Goal: Navigation & Orientation: Find specific page/section

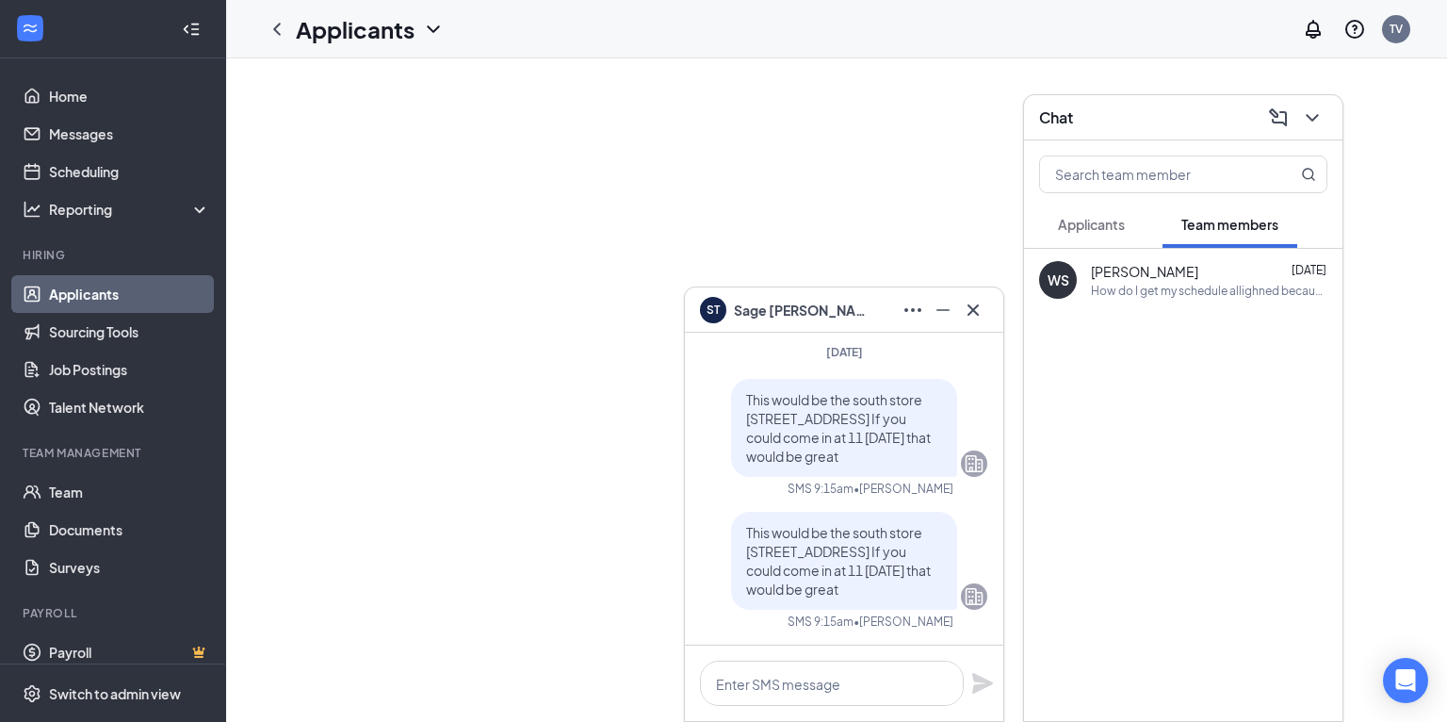
click at [1083, 232] on span "Applicants" at bounding box center [1091, 224] width 67 height 17
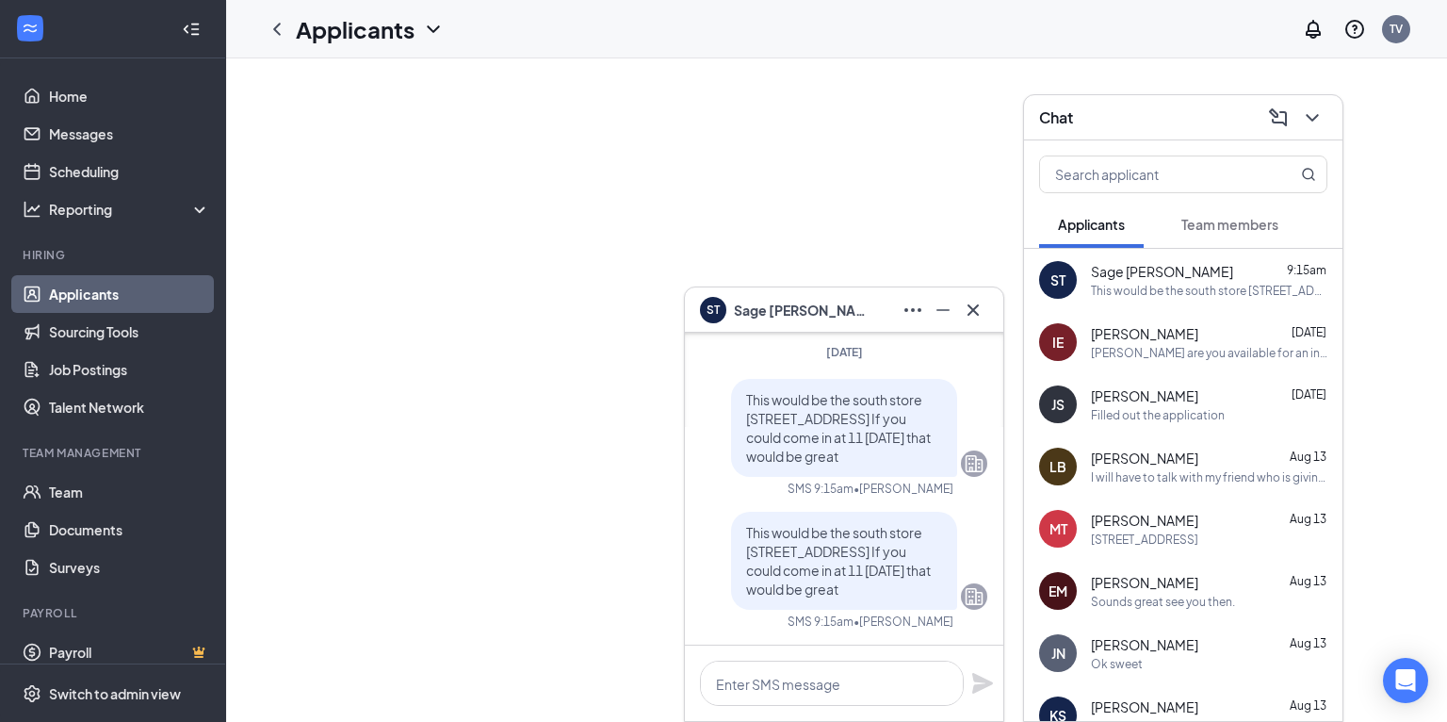
click at [1311, 117] on icon "ChevronDown" at bounding box center [1312, 117] width 23 height 23
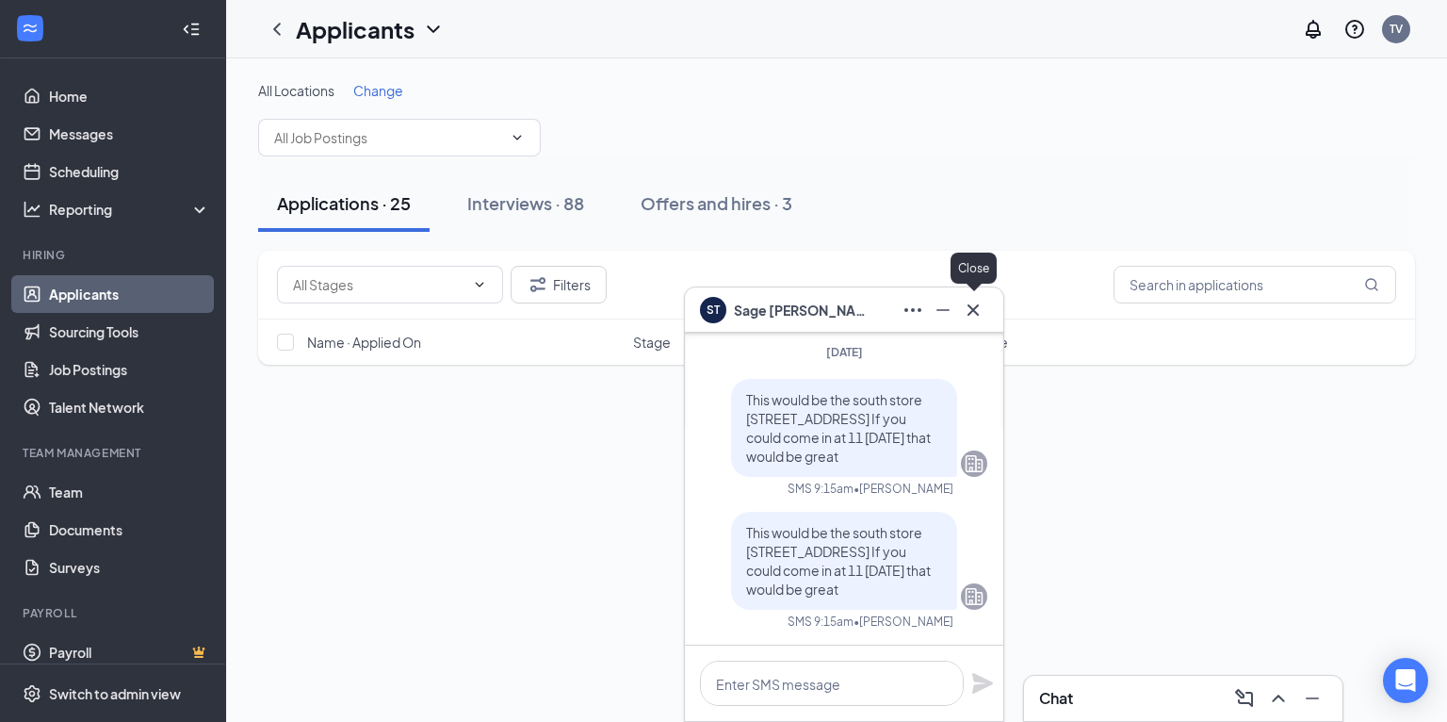
click at [974, 310] on icon "Cross" at bounding box center [972, 308] width 11 height 11
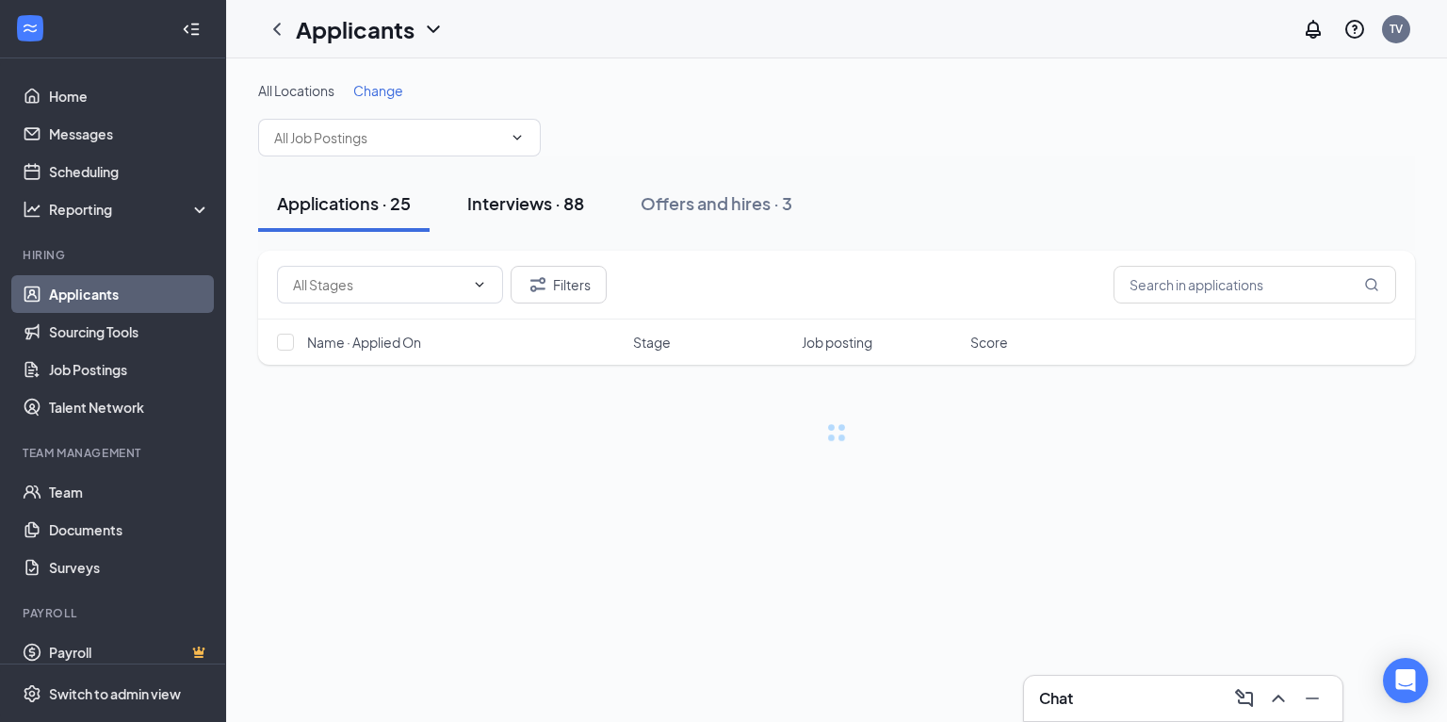
click at [559, 208] on div "Interviews · 88" at bounding box center [525, 203] width 117 height 24
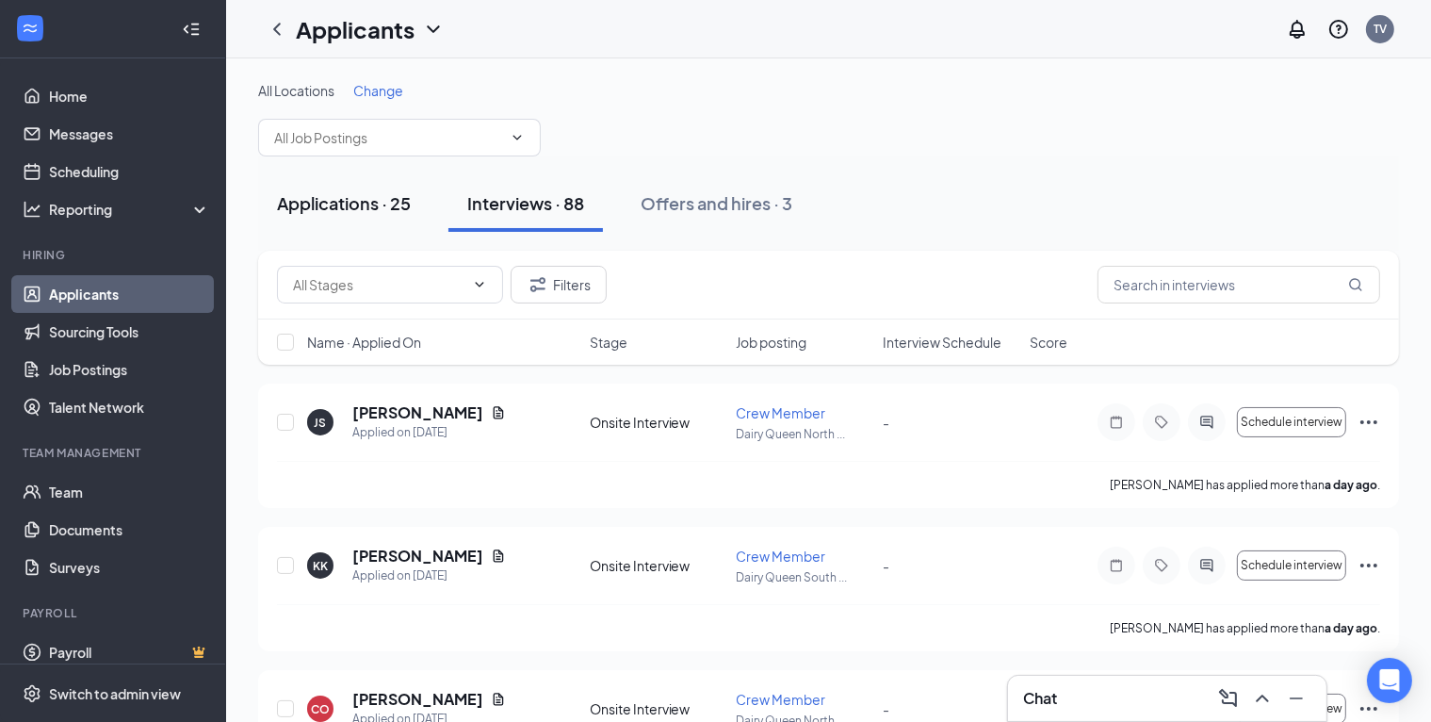
click at [379, 197] on div "Applications · 25" at bounding box center [344, 203] width 134 height 24
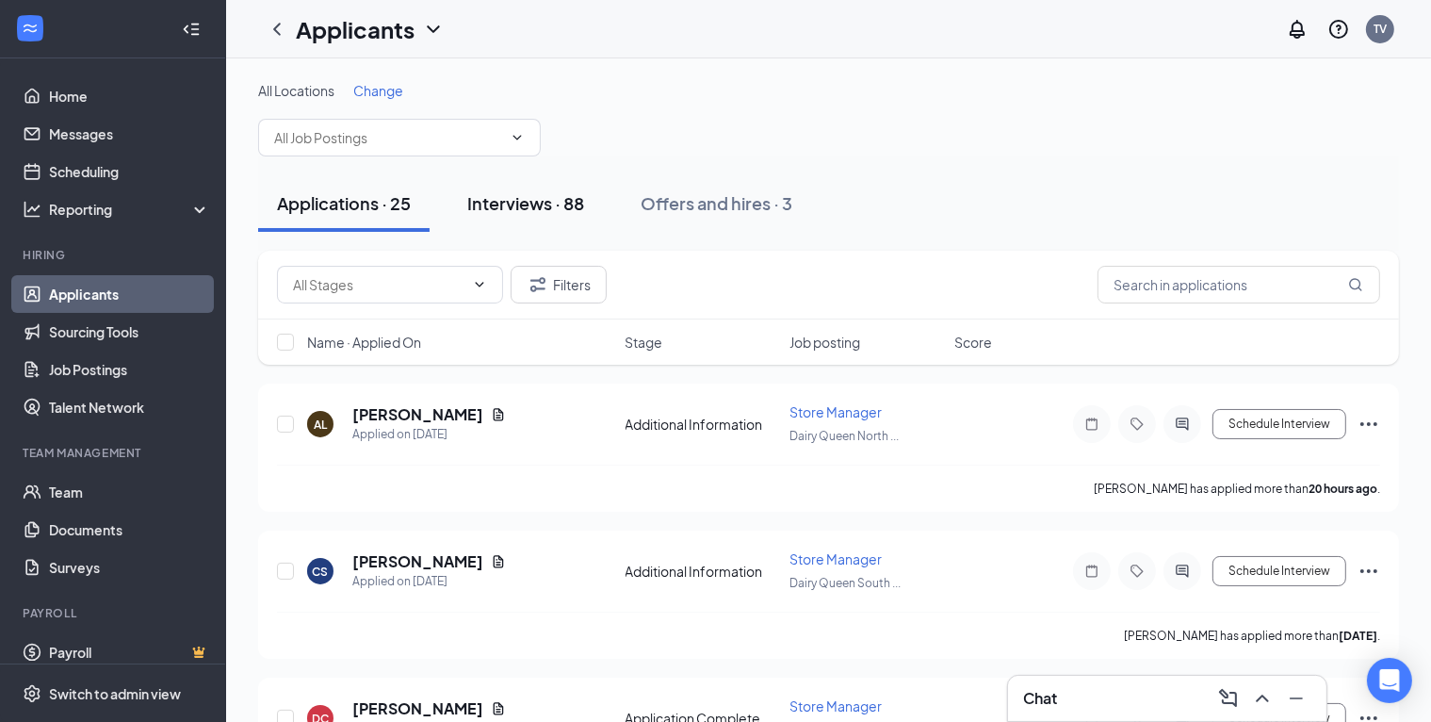
click at [510, 199] on div "Interviews · 88" at bounding box center [525, 203] width 117 height 24
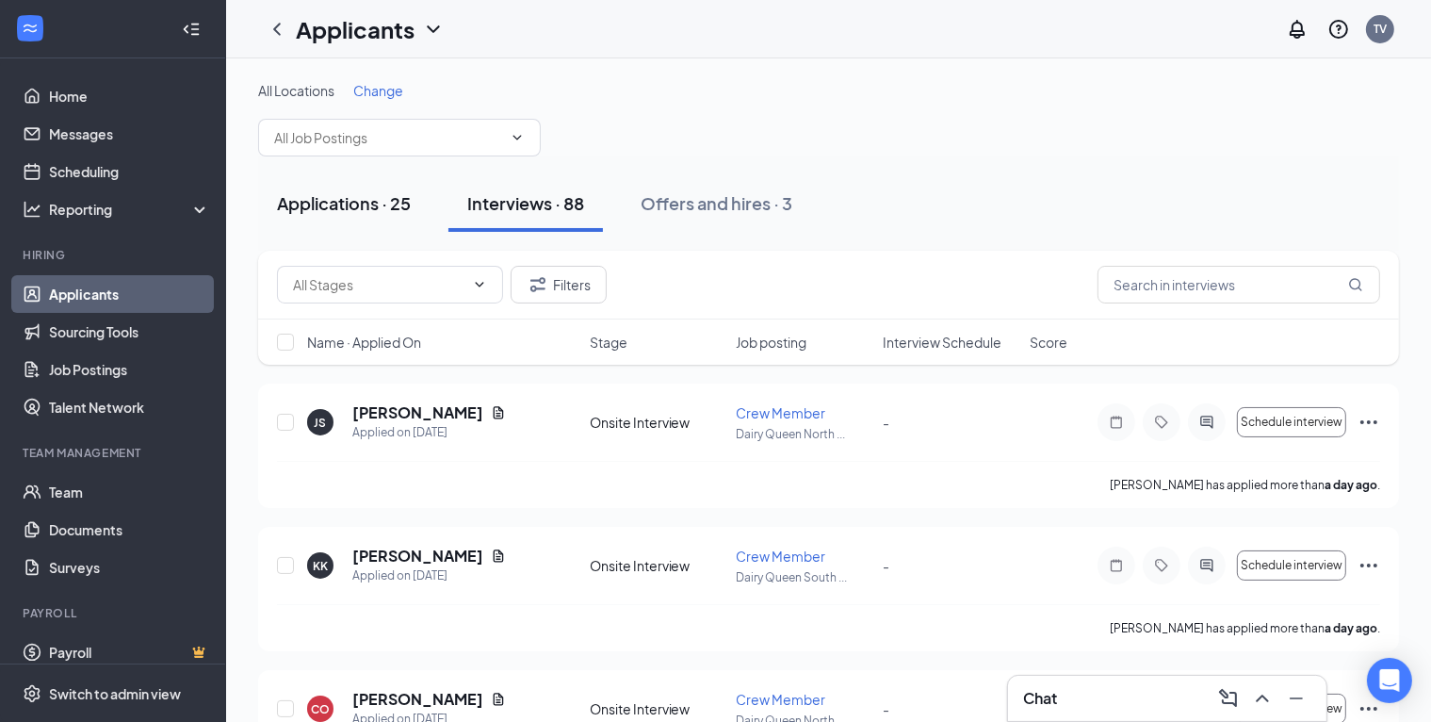
click at [344, 194] on div "Applications · 25" at bounding box center [344, 203] width 134 height 24
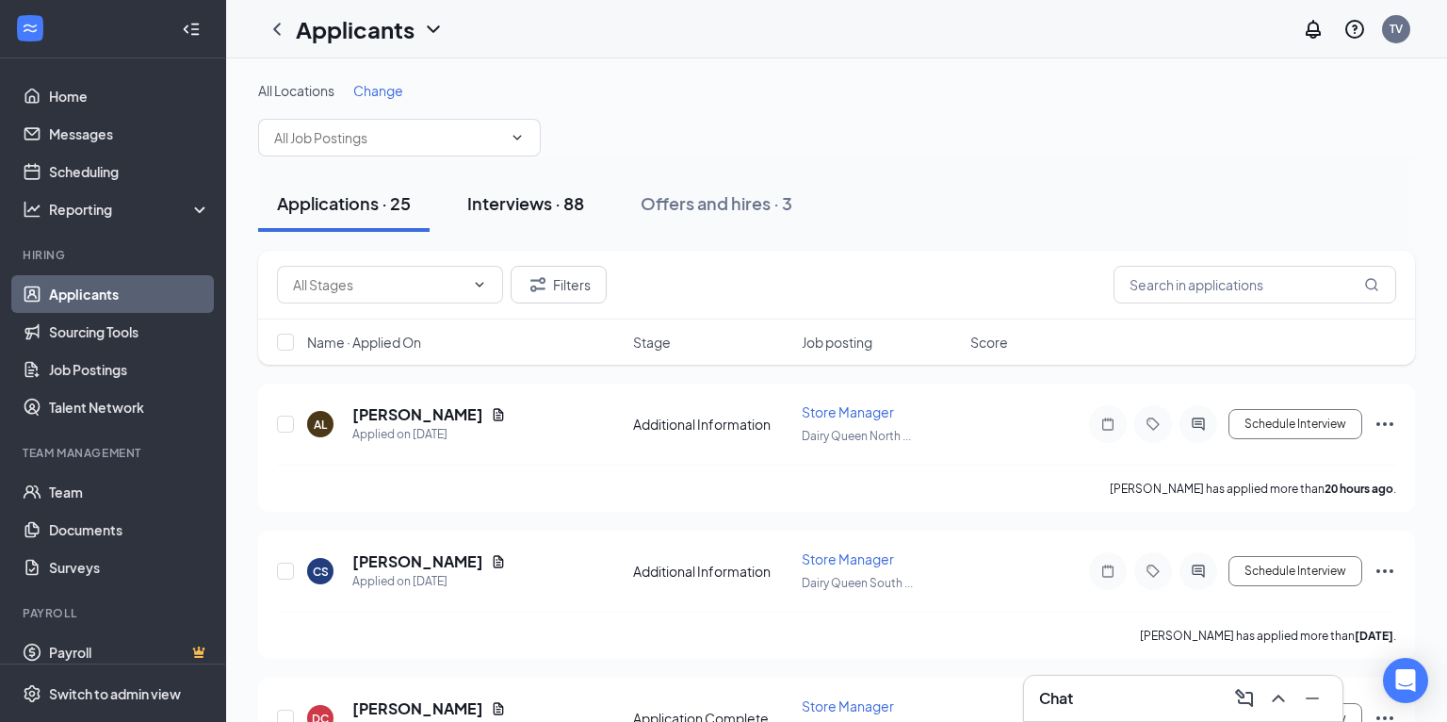
click at [543, 206] on div "Interviews · 88" at bounding box center [525, 203] width 117 height 24
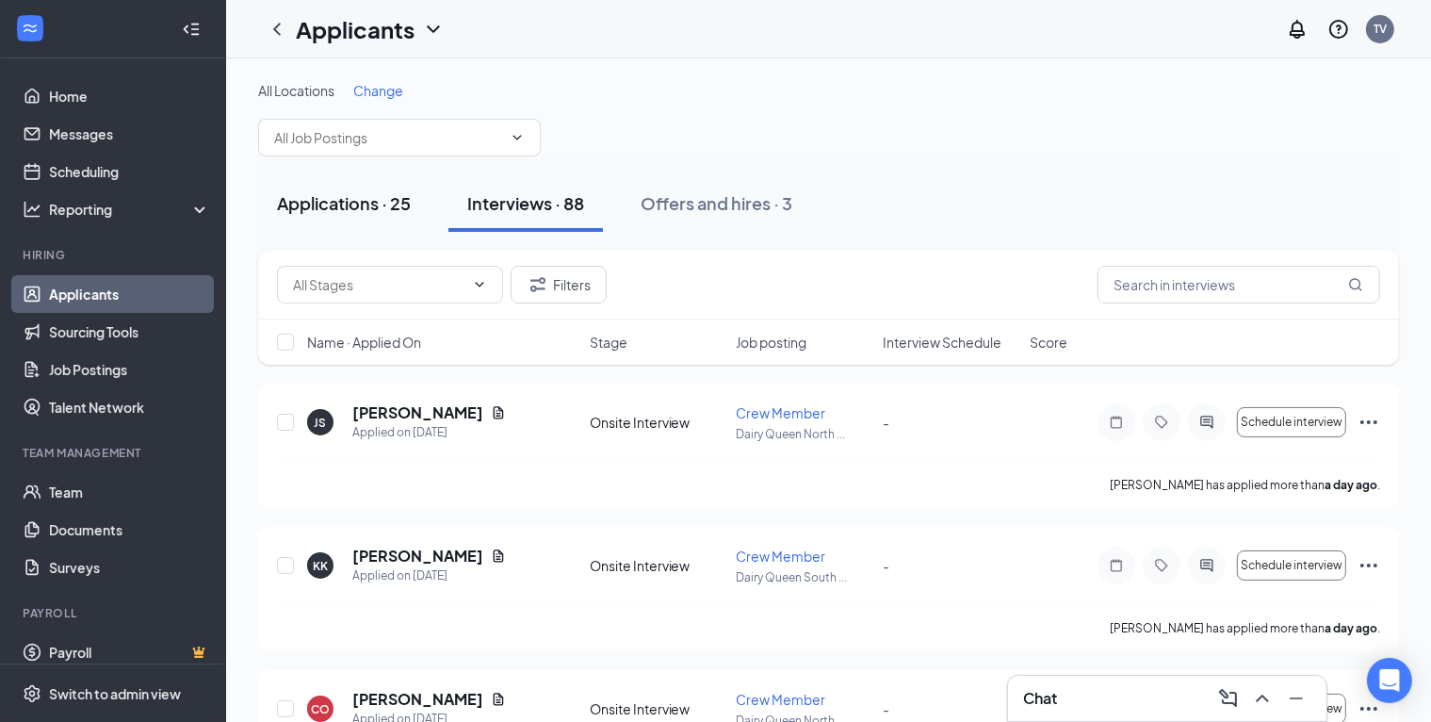
click at [332, 203] on div "Applications · 25" at bounding box center [344, 203] width 134 height 24
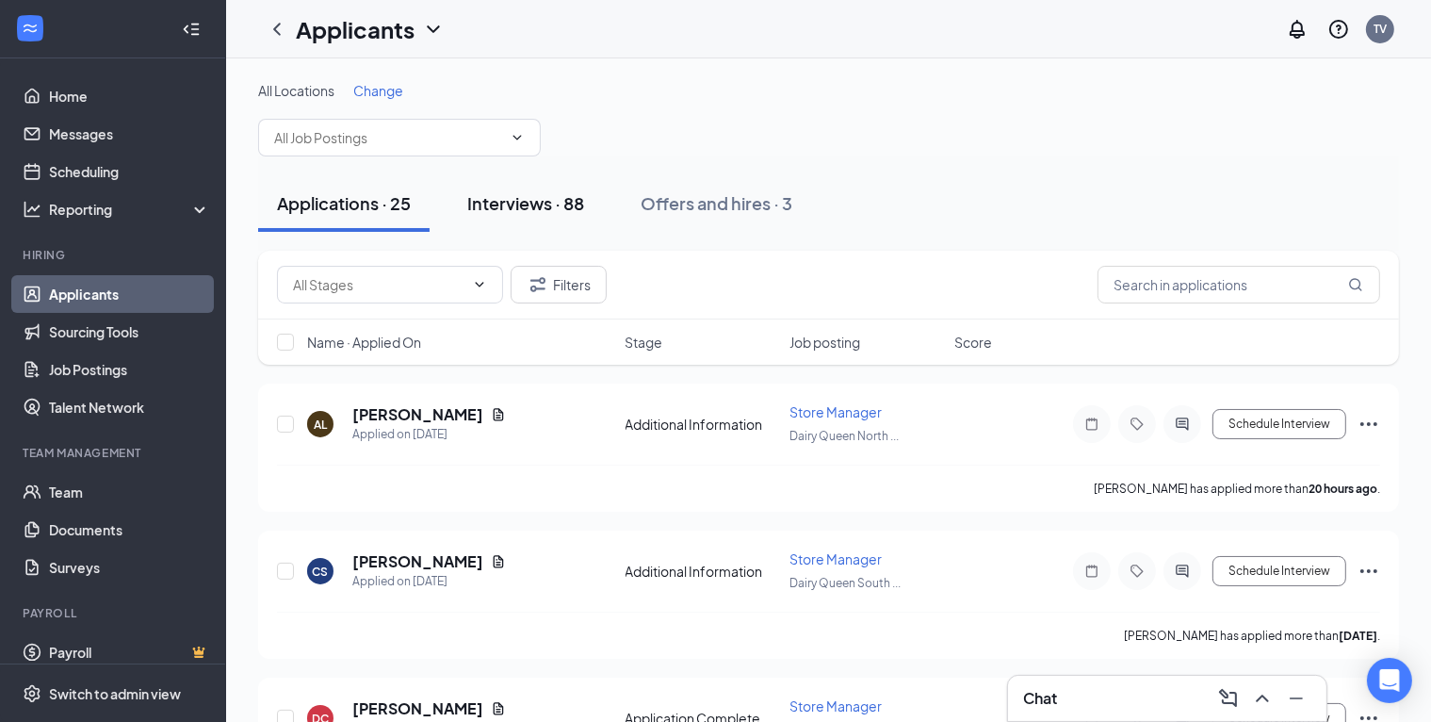
click at [495, 194] on div "Interviews · 88" at bounding box center [525, 203] width 117 height 24
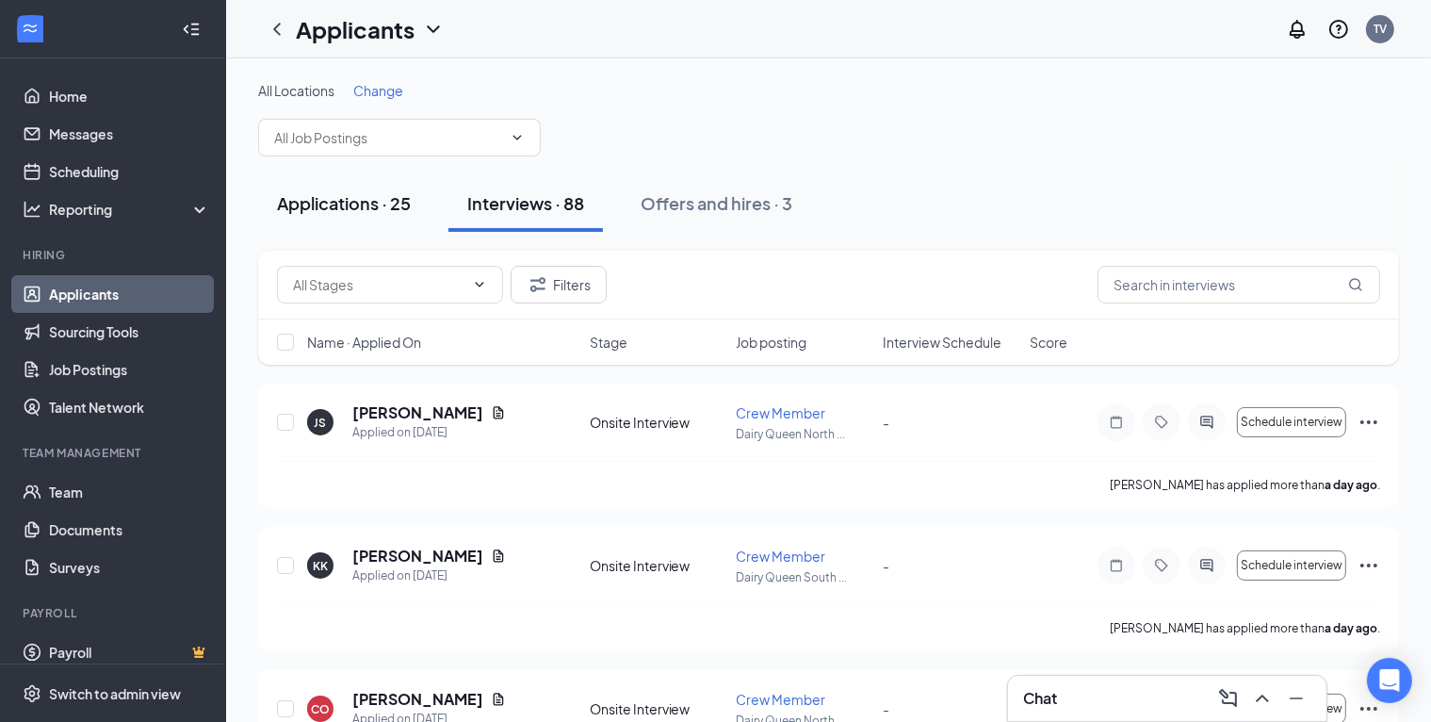
click at [352, 219] on button "Applications · 25" at bounding box center [343, 203] width 171 height 57
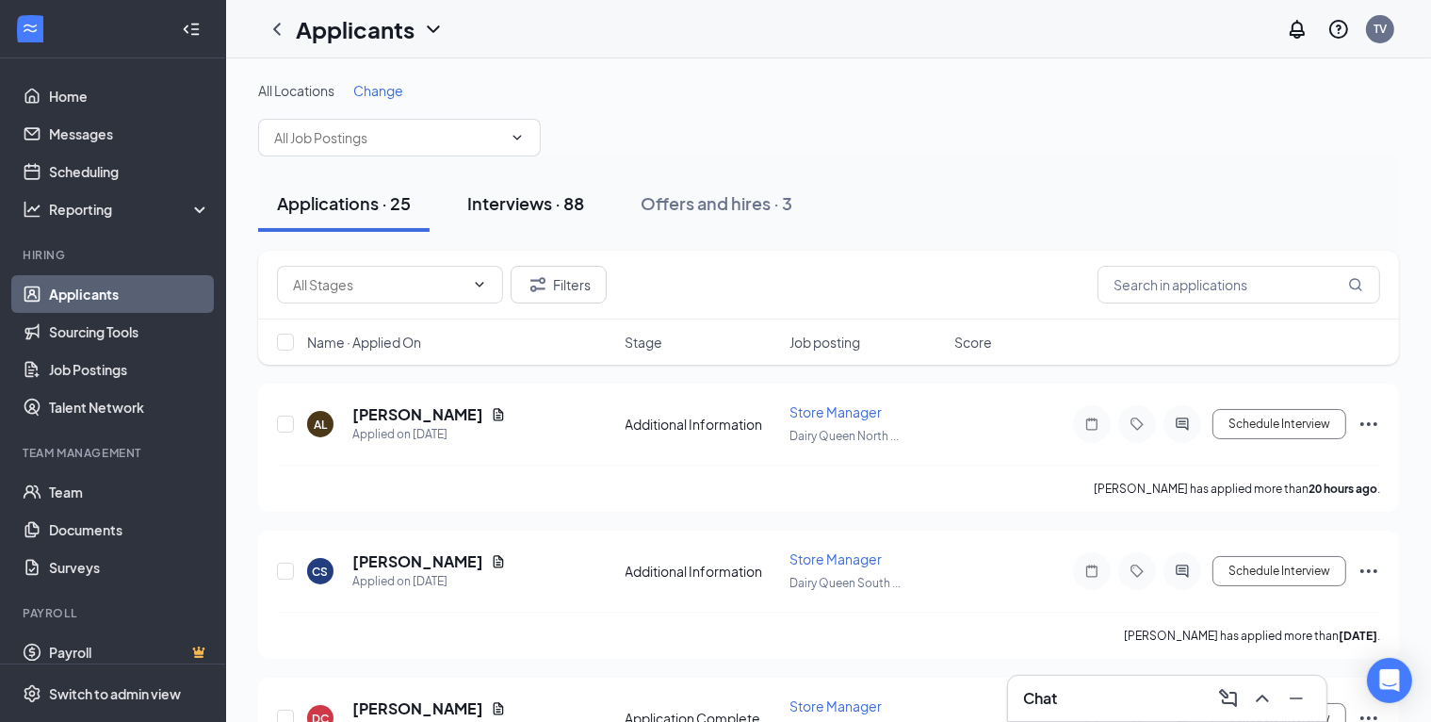
click at [524, 194] on div "Interviews · 88" at bounding box center [525, 203] width 117 height 24
